Goal: Find specific page/section: Find specific page/section

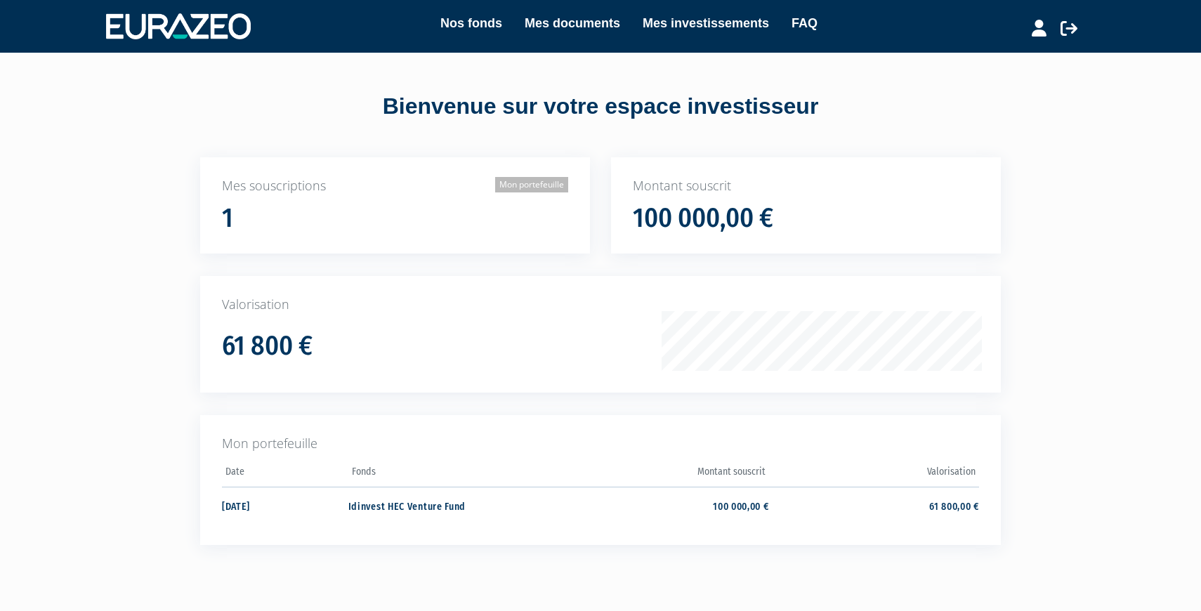
click at [541, 190] on link "Mon portefeuille" at bounding box center [531, 184] width 73 height 15
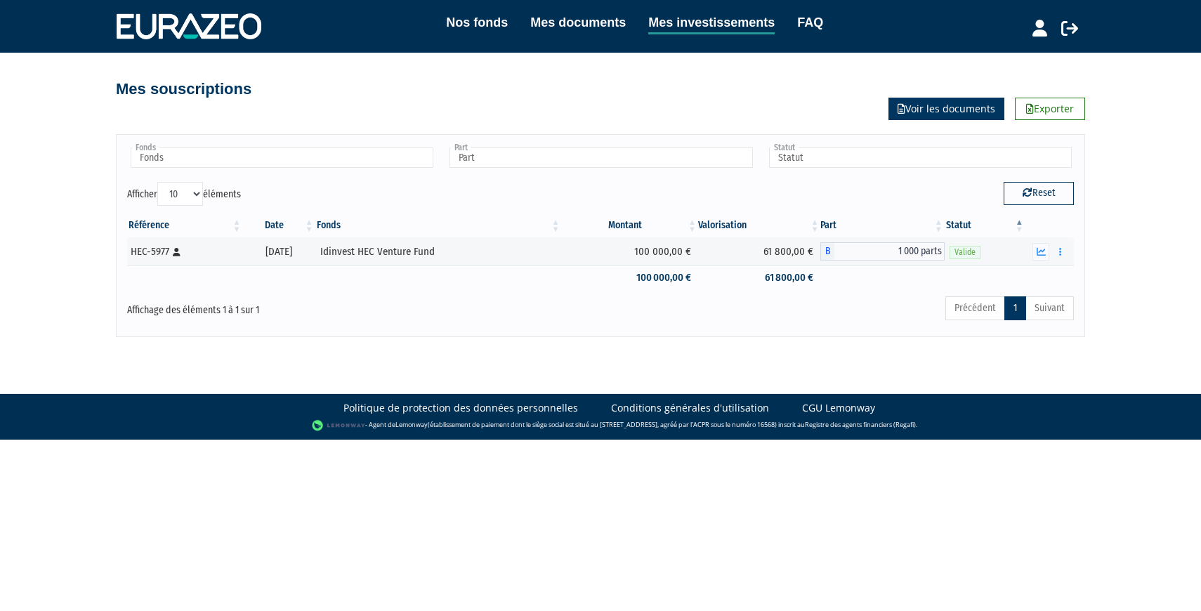
click at [934, 103] on link "Voir les documents" at bounding box center [946, 109] width 116 height 22
